Goal: Use online tool/utility: Utilize a website feature to perform a specific function

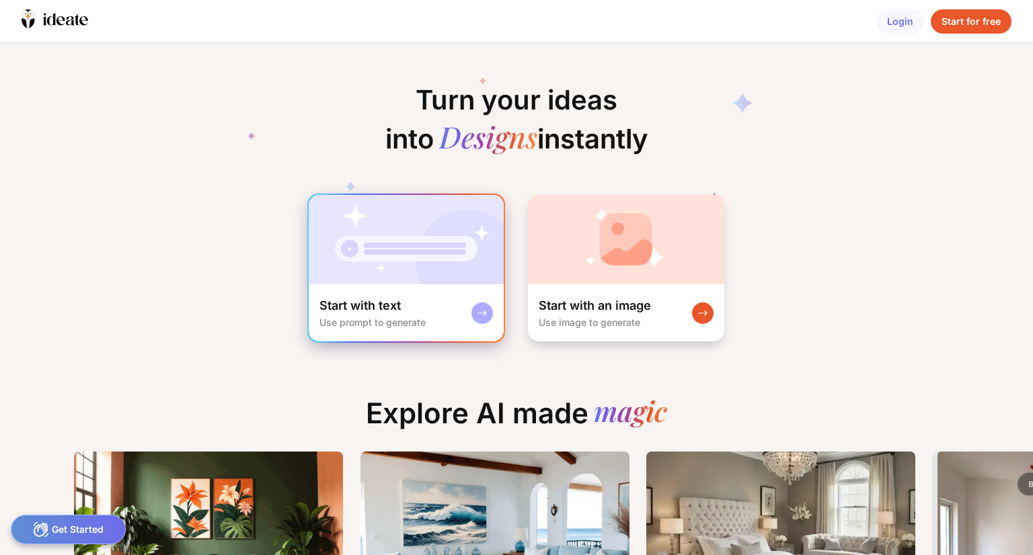
click at [460, 294] on div "Start with text Use prompt to generate" at bounding box center [406, 312] width 195 height 57
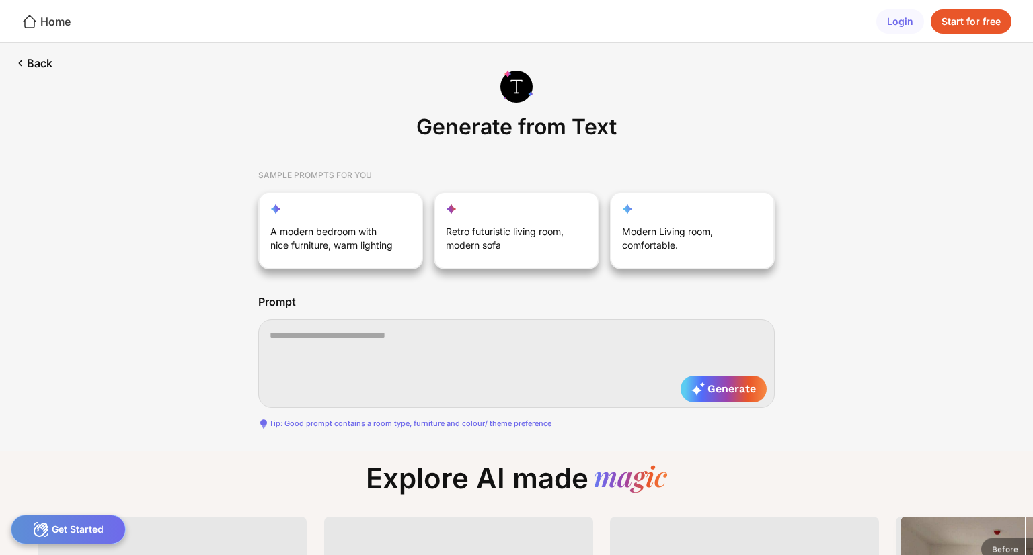
click at [32, 24] on icon at bounding box center [30, 21] width 16 height 16
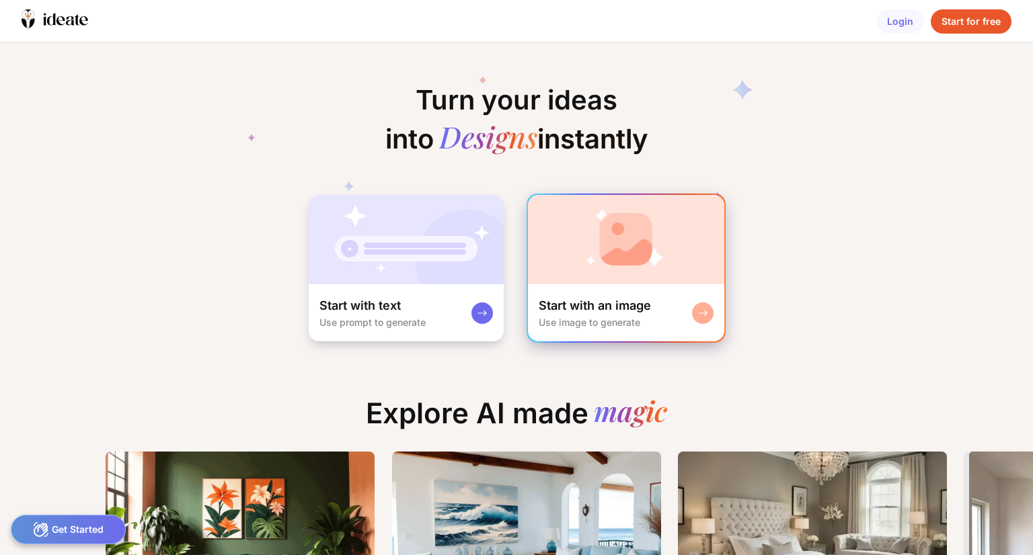
click at [602, 305] on div "Start with an image" at bounding box center [594, 306] width 112 height 16
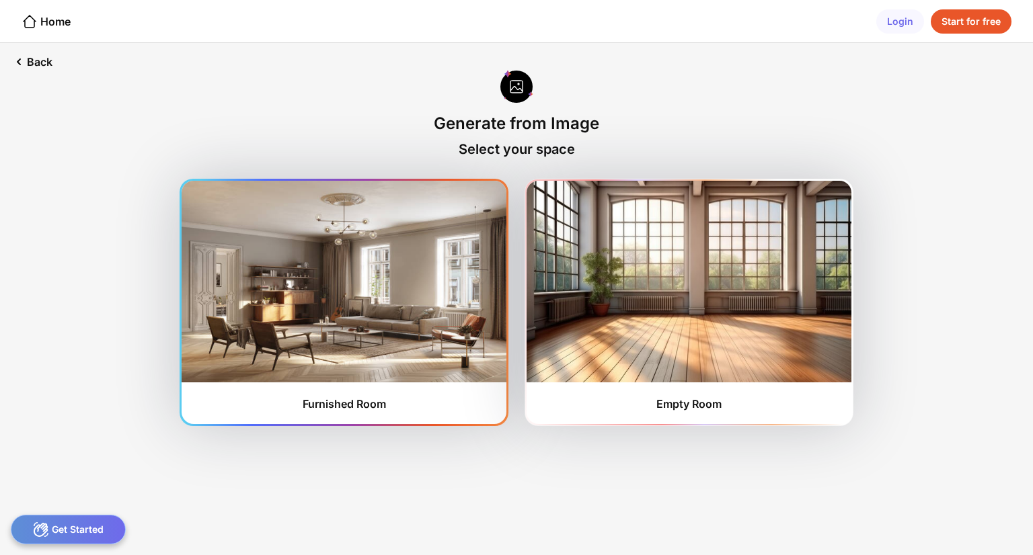
click at [378, 321] on img at bounding box center [344, 282] width 325 height 202
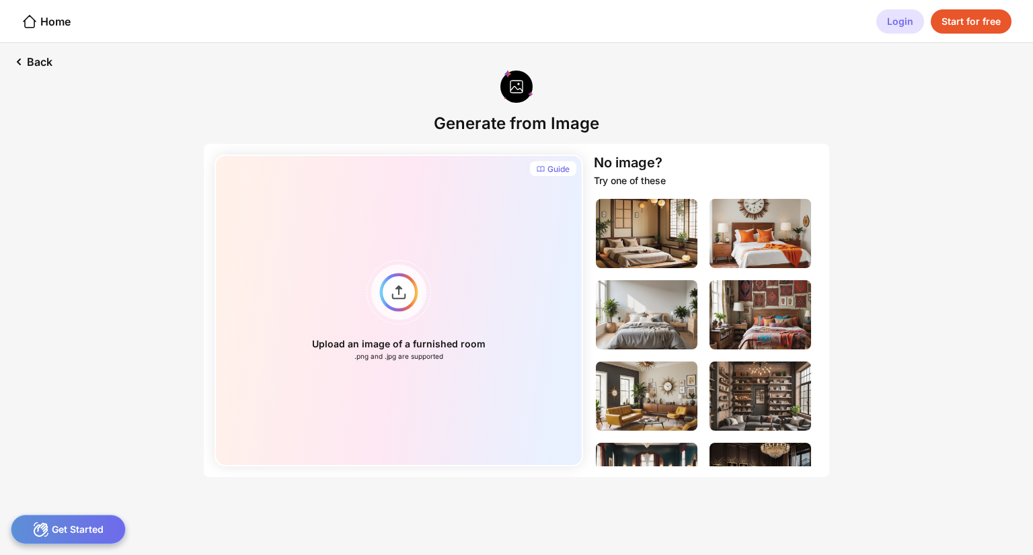
click at [890, 28] on div "Login" at bounding box center [900, 21] width 48 height 24
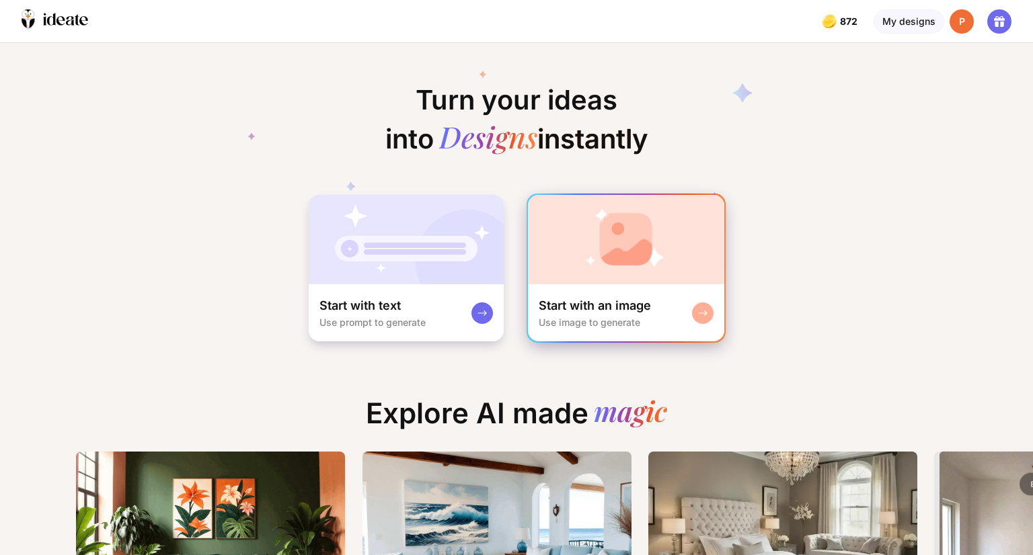
click at [616, 275] on img at bounding box center [626, 239] width 196 height 89
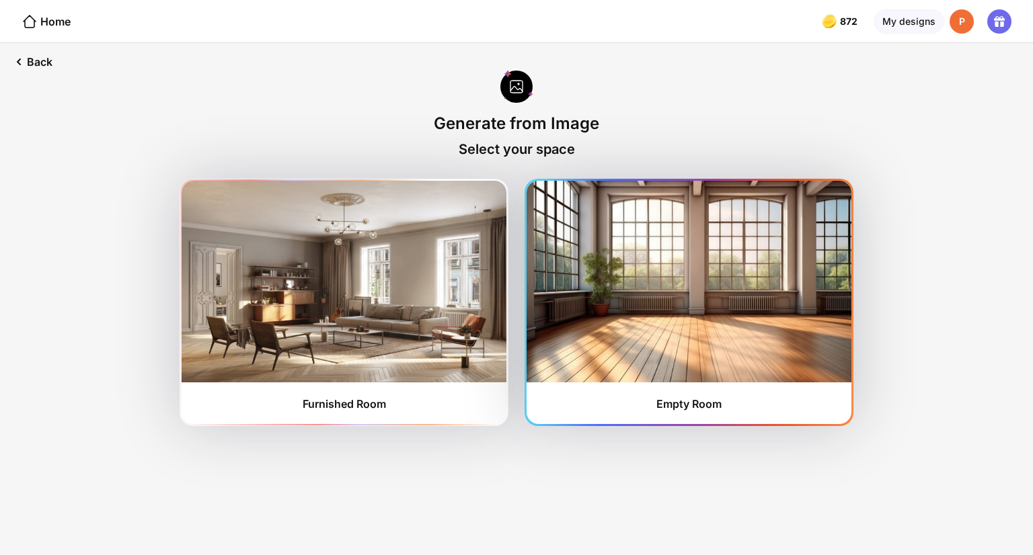
click at [617, 283] on img at bounding box center [688, 282] width 325 height 202
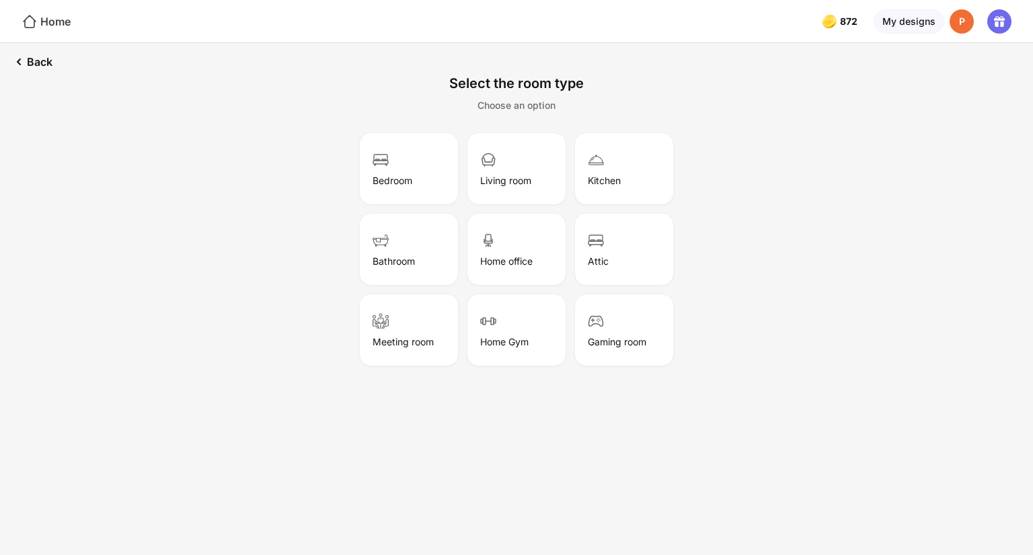
click at [30, 23] on icon at bounding box center [30, 21] width 16 height 16
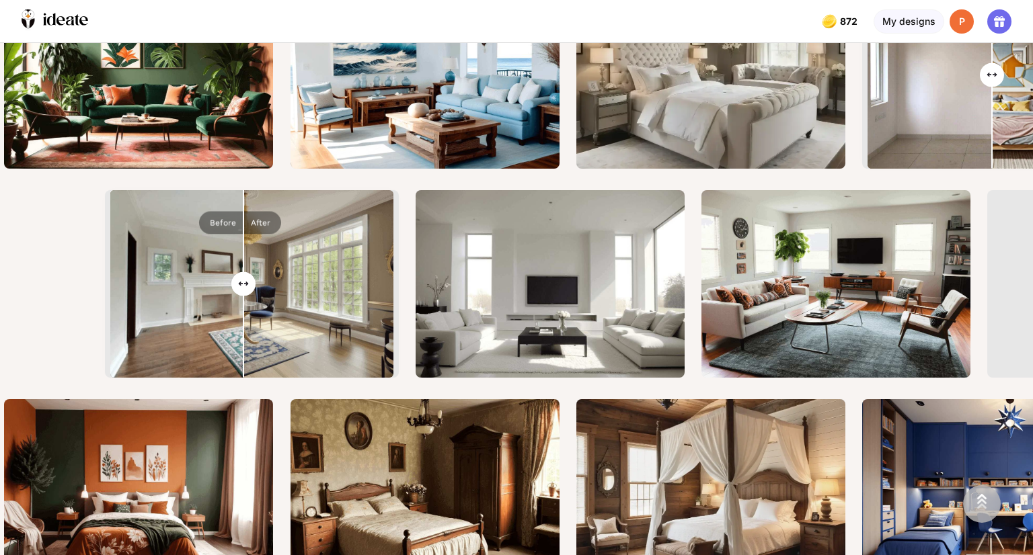
click at [246, 283] on input "range" at bounding box center [252, 286] width 280 height 188
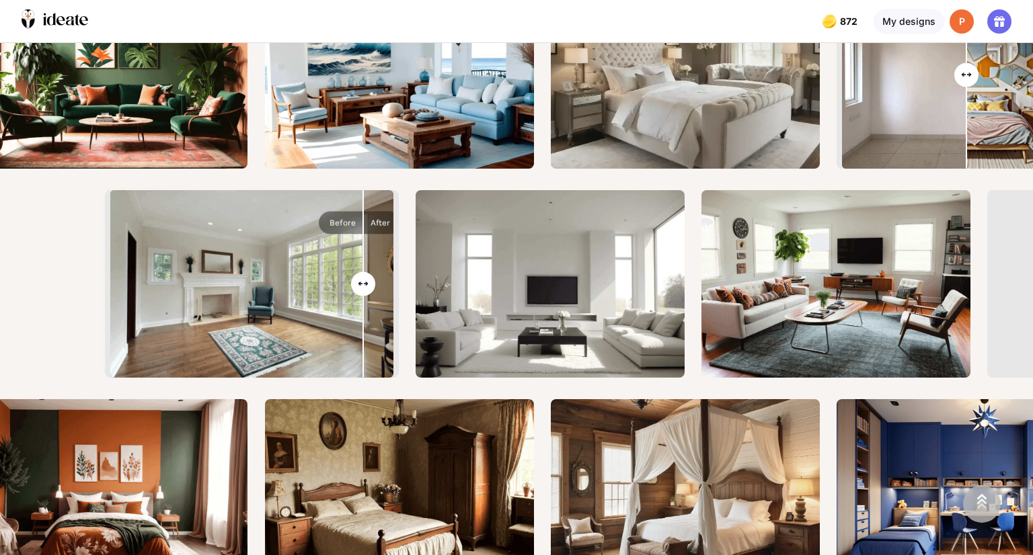
drag, startPoint x: 246, startPoint y: 283, endPoint x: 227, endPoint y: 296, distance: 23.7
type input "**"
click at [227, 296] on input "range" at bounding box center [252, 286] width 280 height 188
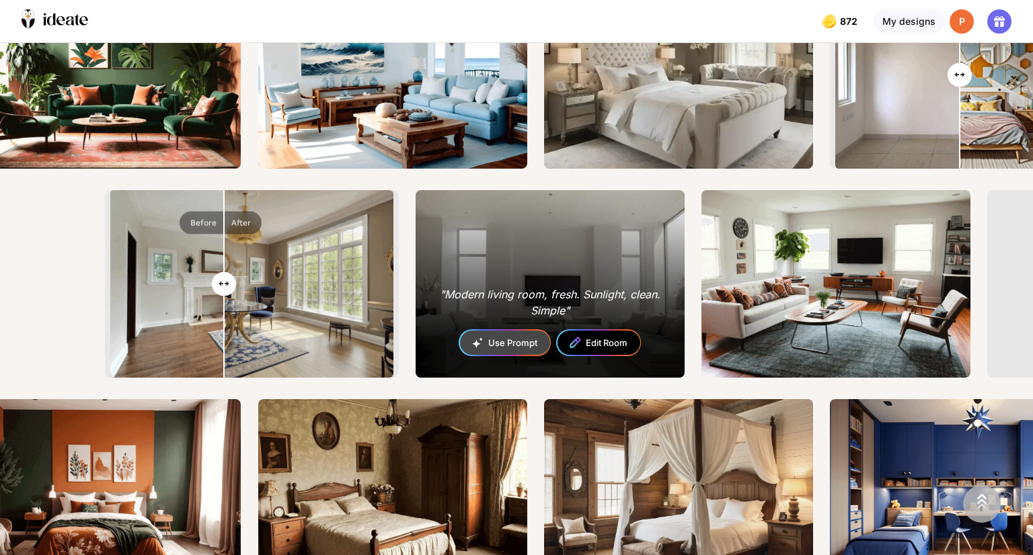
click at [604, 323] on div ""Modern living room, fresh. Sunlight, clean. Simple" Use Prompt Edit Room" at bounding box center [549, 284] width 269 height 188
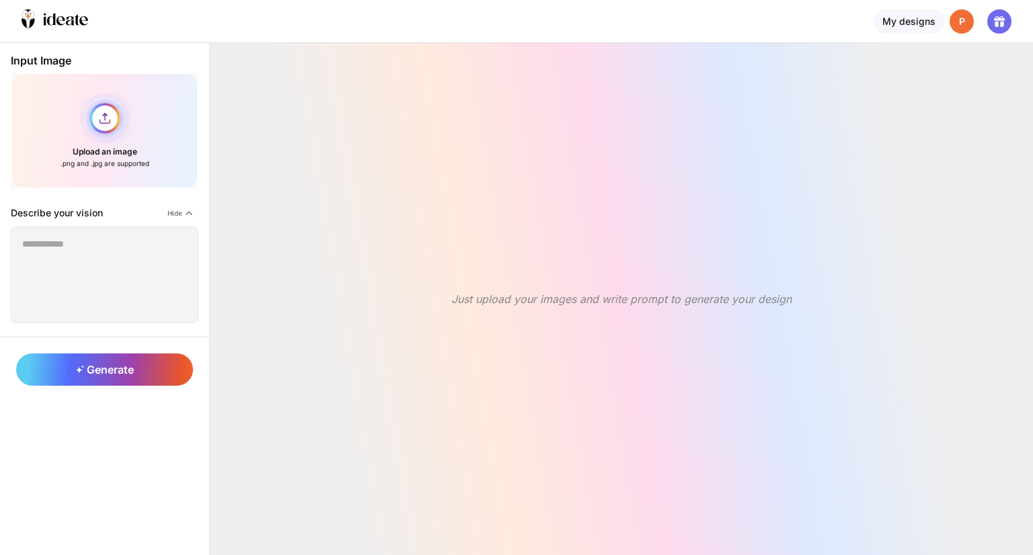
click at [122, 125] on div "Upload an image .png and .jpg are supported" at bounding box center [105, 131] width 188 height 116
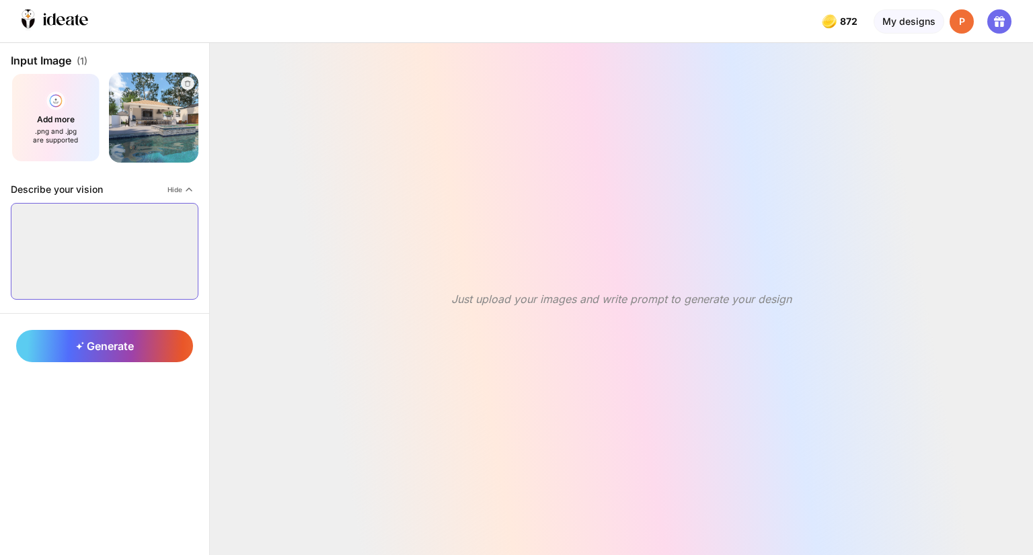
click at [72, 248] on textarea at bounding box center [105, 251] width 188 height 97
type textarea "**********"
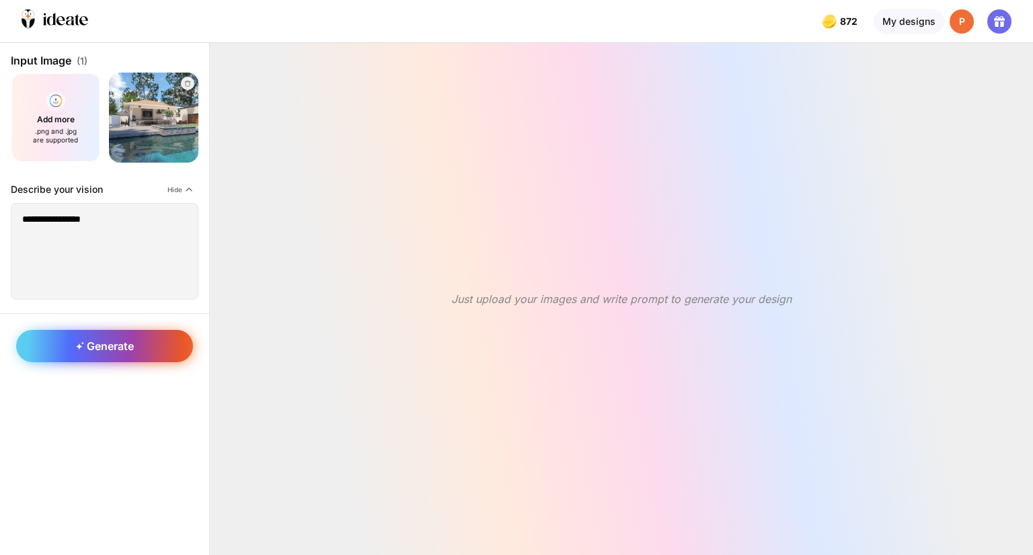
click at [137, 350] on div "Generate" at bounding box center [104, 346] width 177 height 32
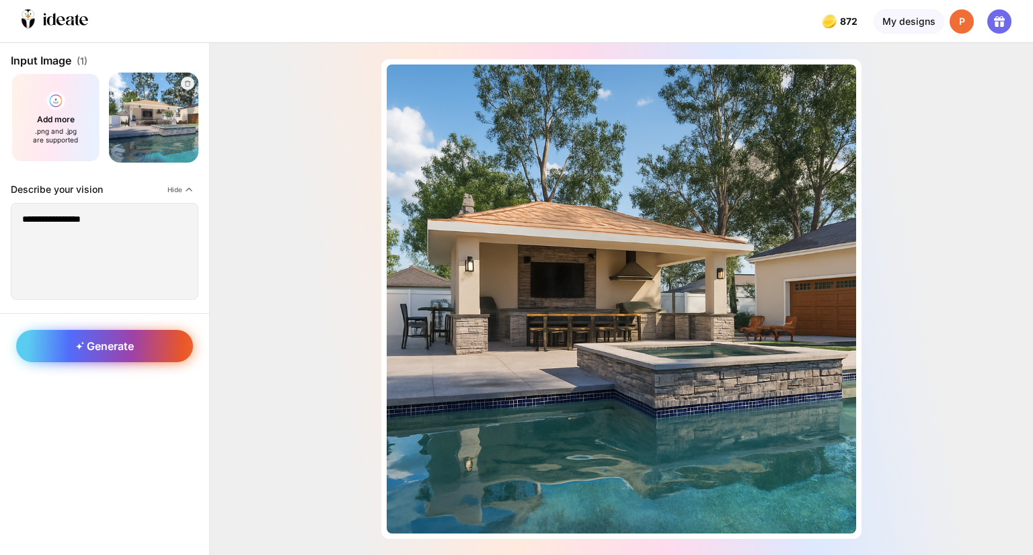
click at [149, 357] on div "Generate" at bounding box center [104, 346] width 177 height 32
